Goal: Navigation & Orientation: Find specific page/section

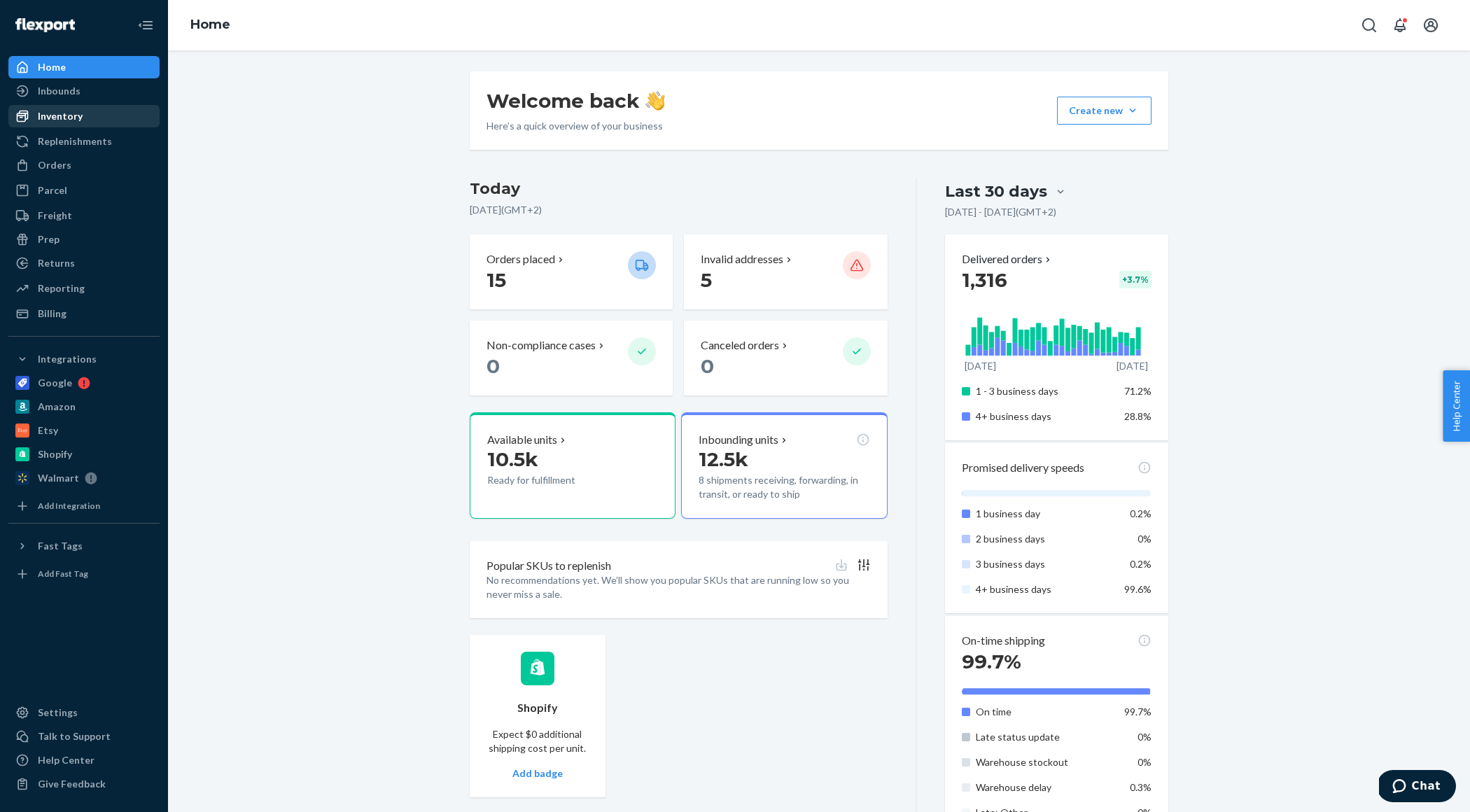
click at [78, 117] on div "Inventory" at bounding box center [60, 116] width 45 height 14
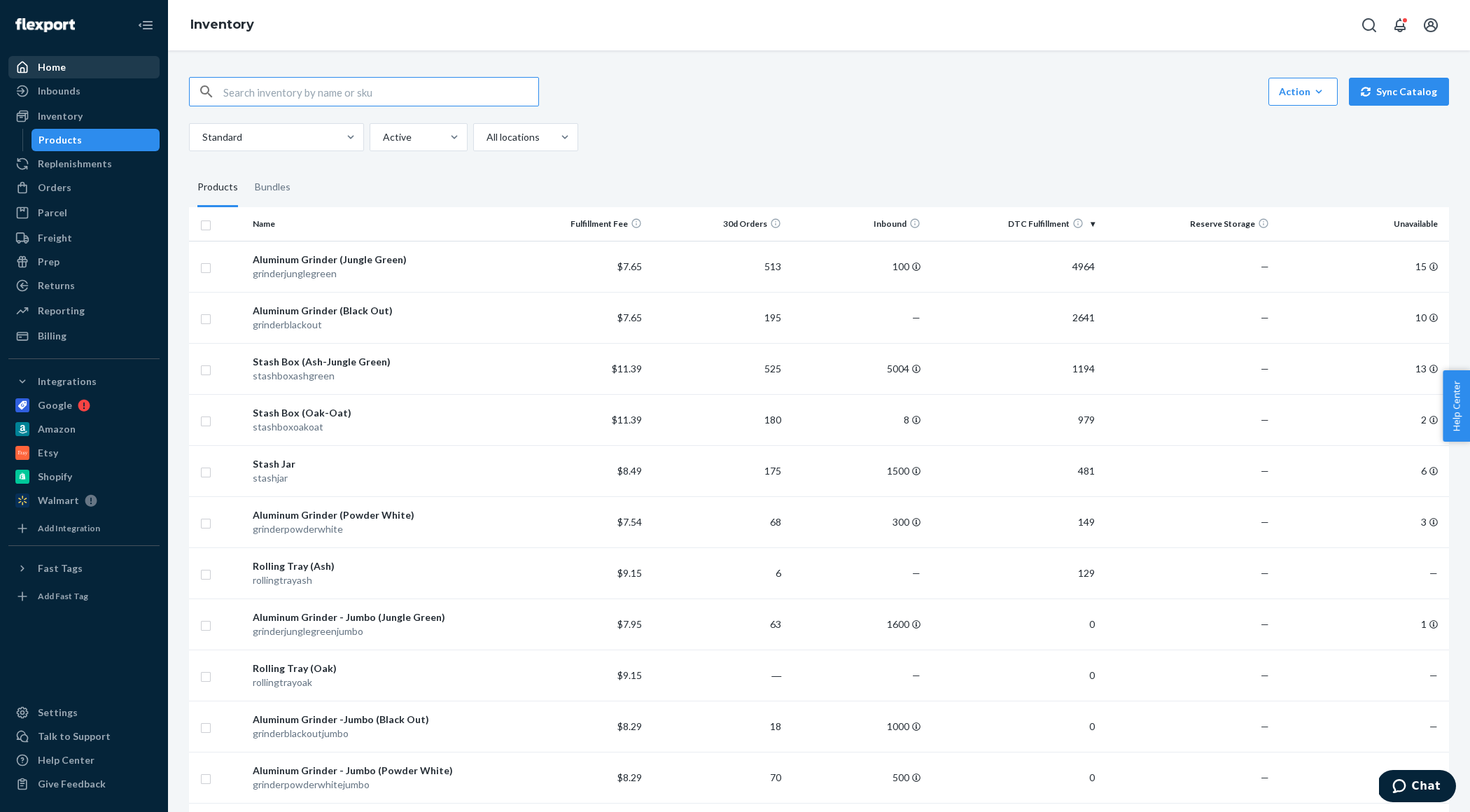
click at [69, 68] on div "Home" at bounding box center [84, 67] width 148 height 20
